Goal: Go to known website: Go to known website

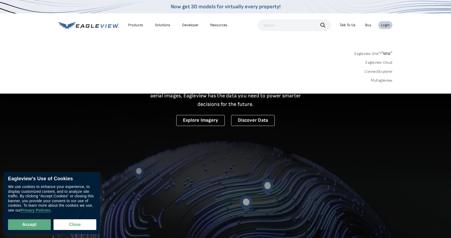
click at [295, 28] on input "text" at bounding box center [294, 25] width 73 height 11
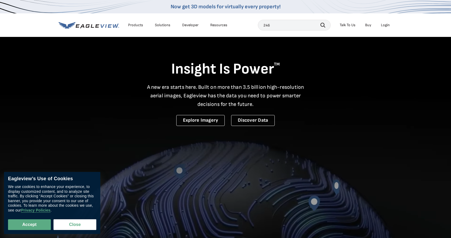
click at [279, 26] on input "246" at bounding box center [294, 25] width 73 height 11
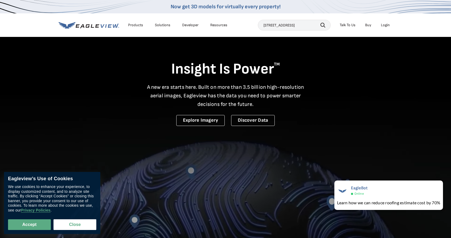
type input "24610 Casselberry Drive"
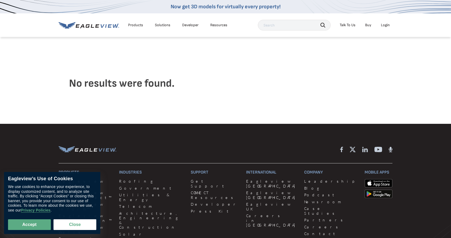
click at [296, 27] on input "text" at bounding box center [294, 25] width 73 height 11
click at [387, 25] on div "Login" at bounding box center [385, 25] width 9 height 5
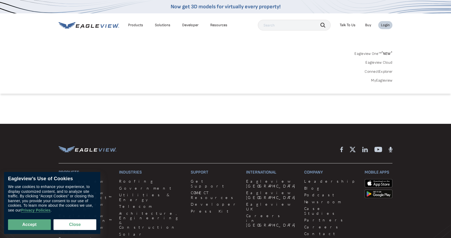
click at [381, 80] on link "MyEagleview" at bounding box center [381, 80] width 21 height 5
